Goal: Task Accomplishment & Management: Manage account settings

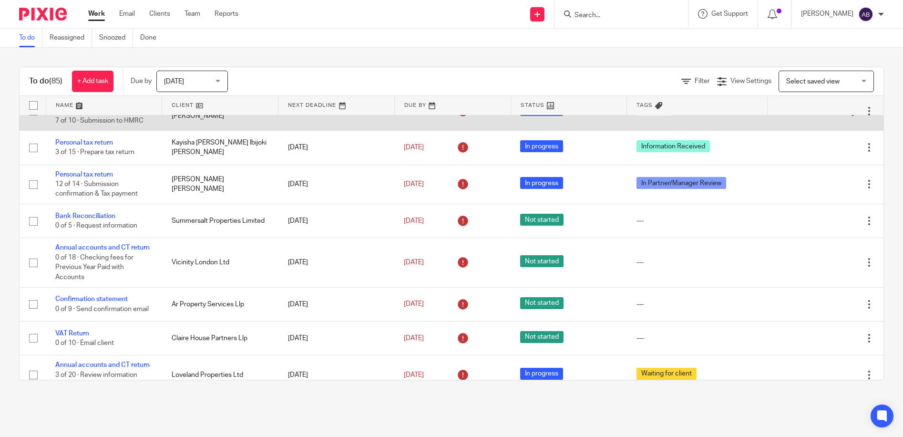
scroll to position [143, 0]
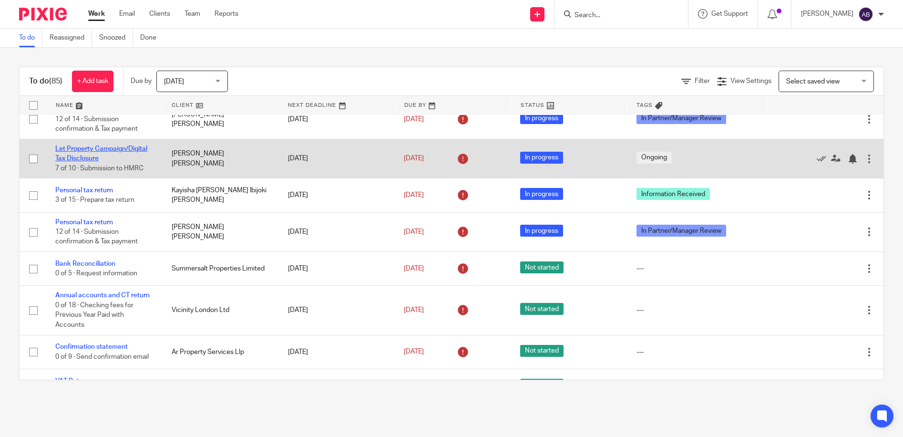
click at [79, 161] on link "Let Property Campaign/Digital Tax Disclosure" at bounding box center [101, 153] width 92 height 16
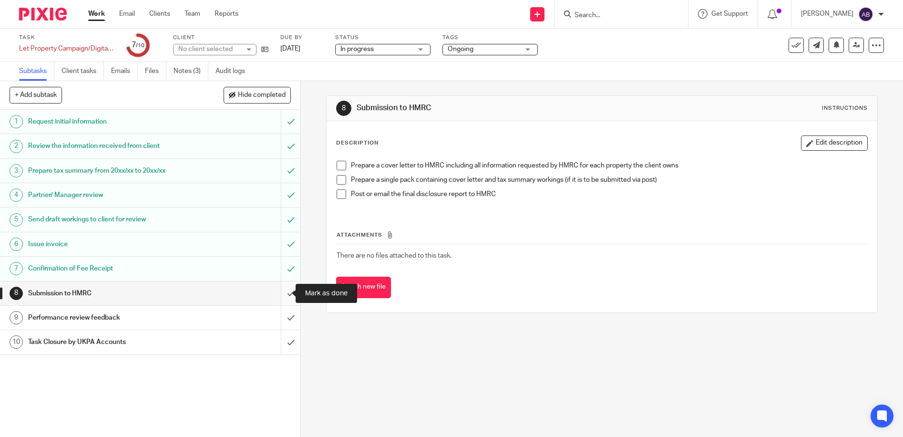
click at [282, 293] on input "submit" at bounding box center [150, 293] width 300 height 24
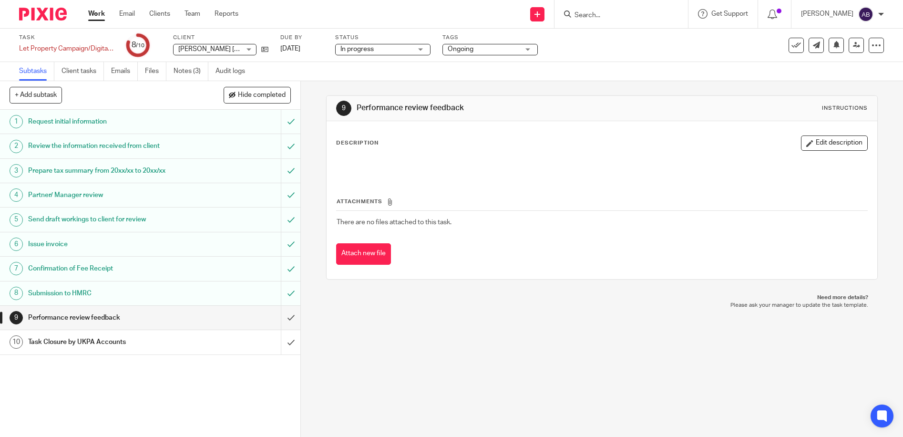
click at [116, 320] on h1 "Performance review feedback" at bounding box center [109, 317] width 162 height 14
click at [437, 231] on td "There are no files attached to this task." at bounding box center [601, 222] width 531 height 23
